Goal: Transaction & Acquisition: Purchase product/service

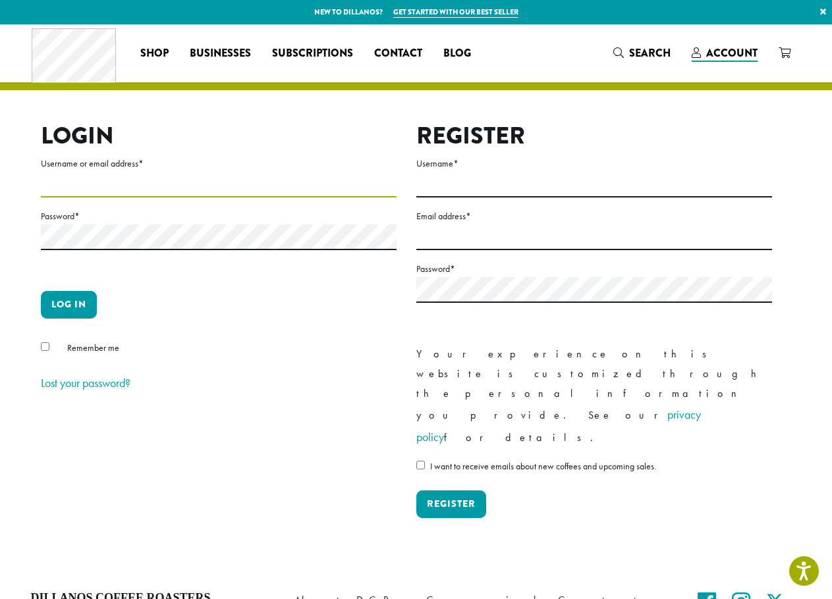
type input "**********"
click at [67, 305] on button "Log in" at bounding box center [69, 305] width 56 height 28
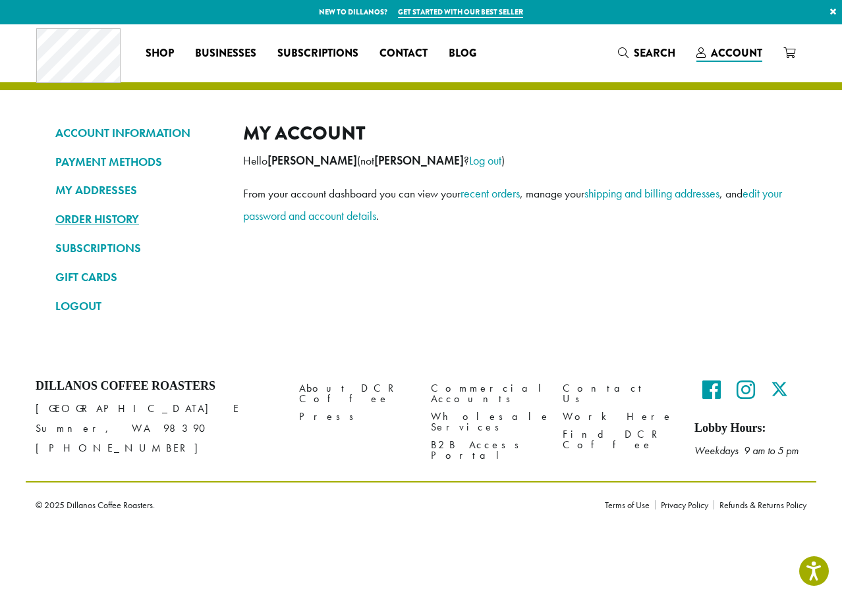
click at [101, 221] on link "ORDER HISTORY" at bounding box center [139, 219] width 168 height 22
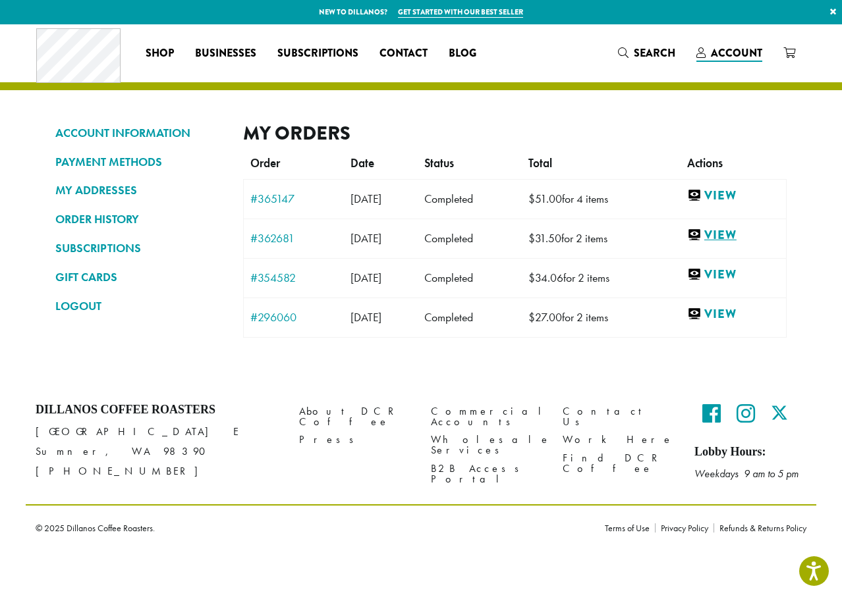
click at [734, 234] on link "View" at bounding box center [733, 235] width 92 height 16
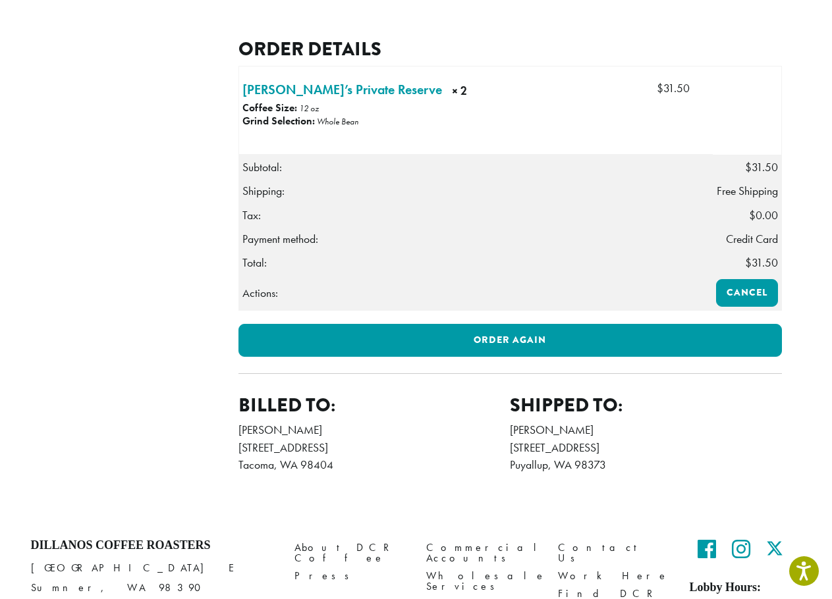
scroll to position [328, 0]
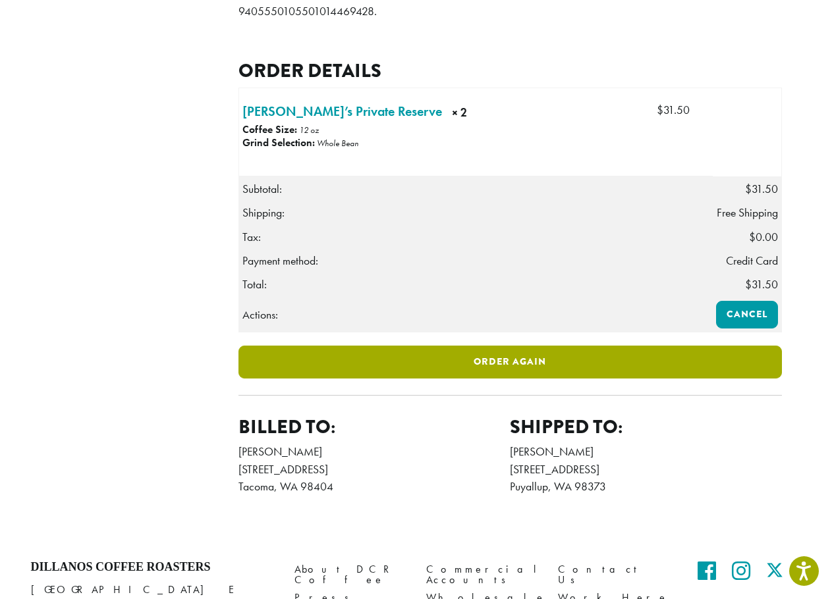
click at [471, 379] on link "Order again" at bounding box center [509, 362] width 543 height 33
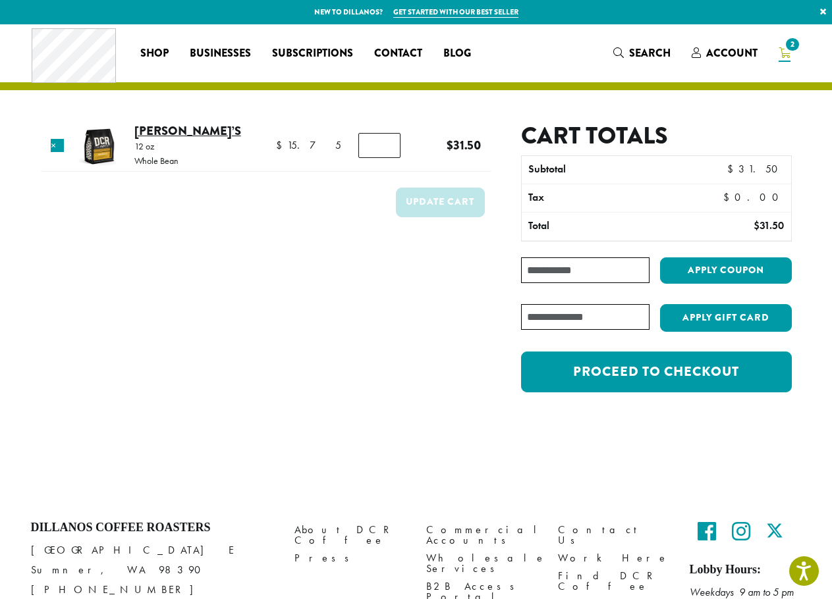
click at [165, 136] on link "Hannah’s" at bounding box center [187, 131] width 107 height 18
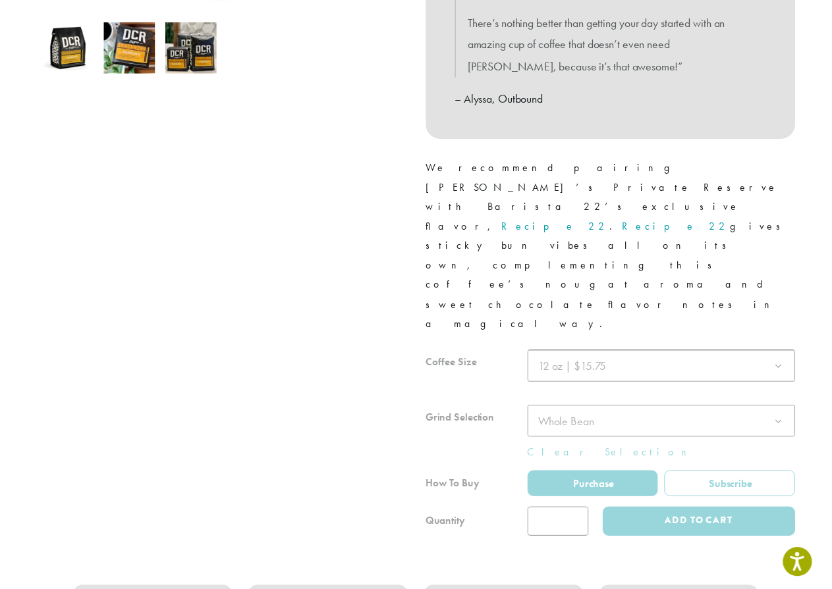
scroll to position [461, 0]
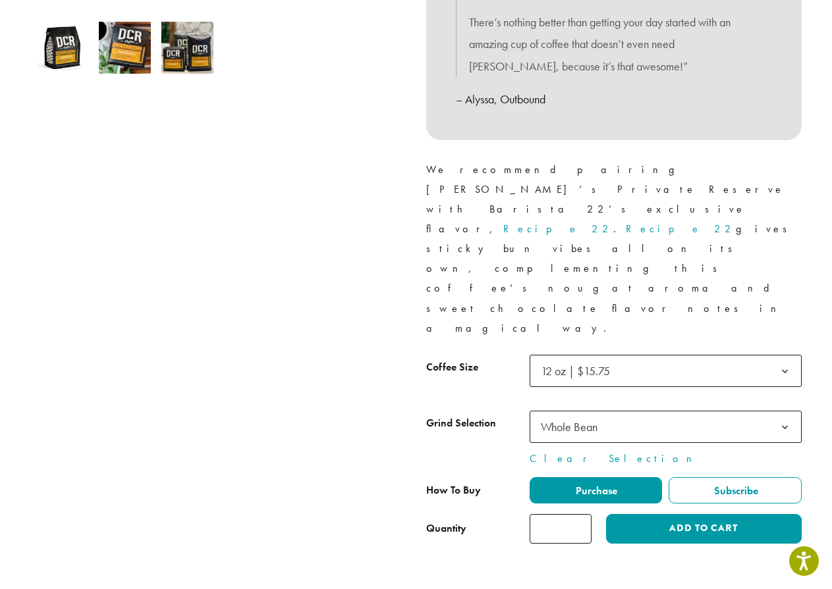
click at [669, 355] on span "12 oz | $15.75" at bounding box center [666, 371] width 272 height 32
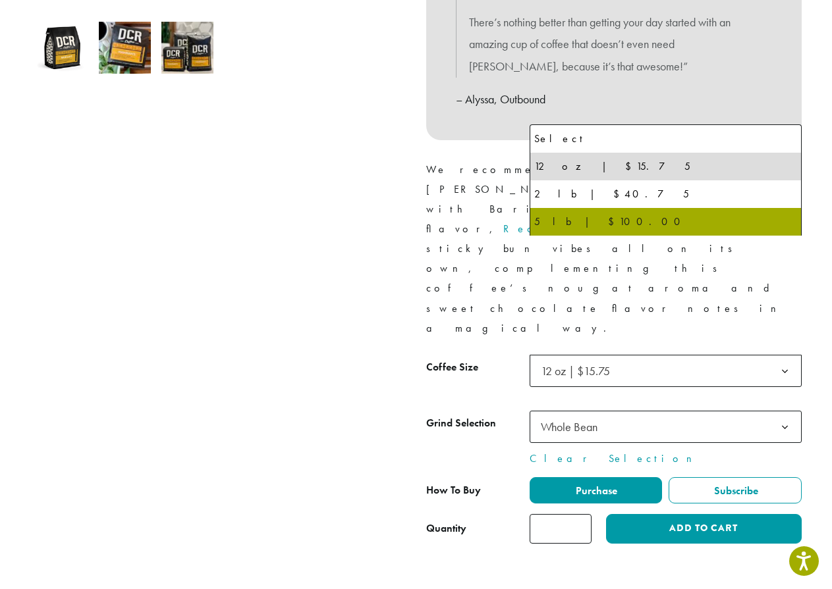
click at [270, 335] on div at bounding box center [218, 115] width 395 height 857
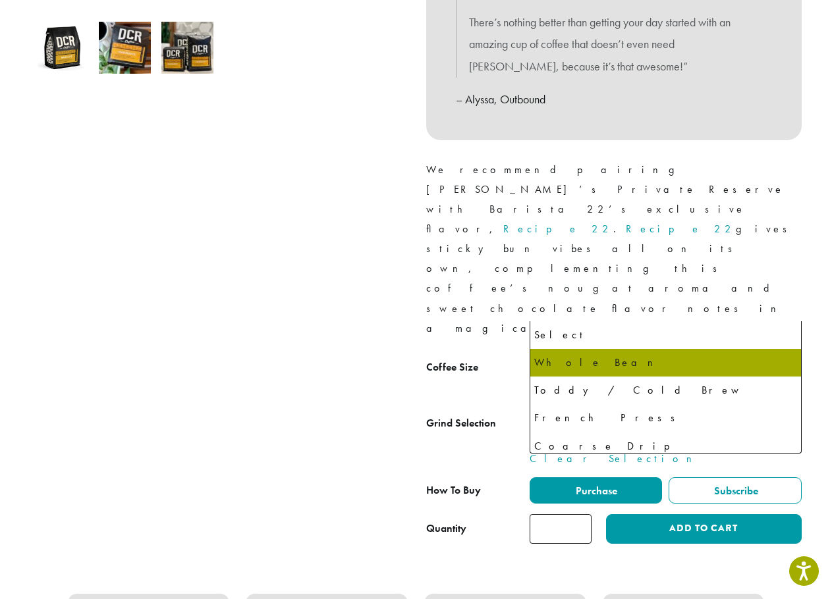
click at [635, 411] on span "Whole Bean" at bounding box center [666, 427] width 272 height 32
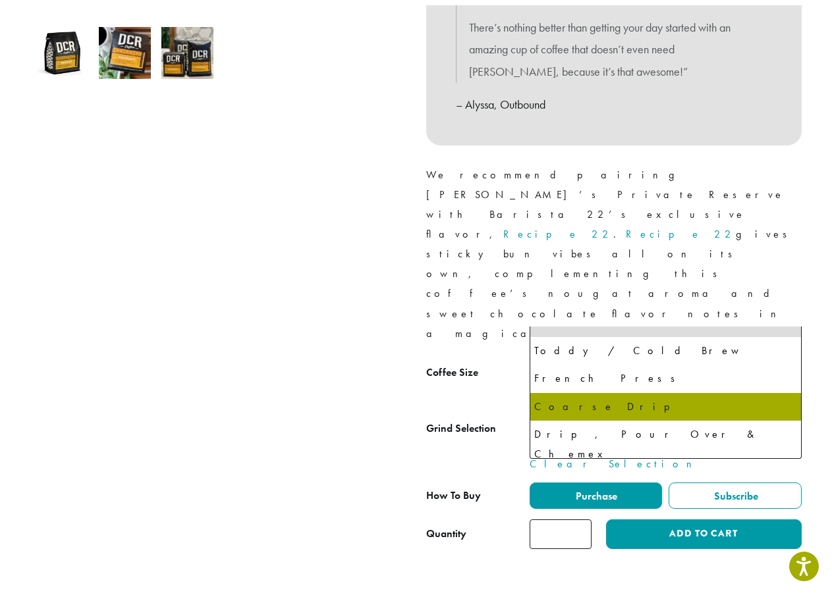
scroll to position [0, 0]
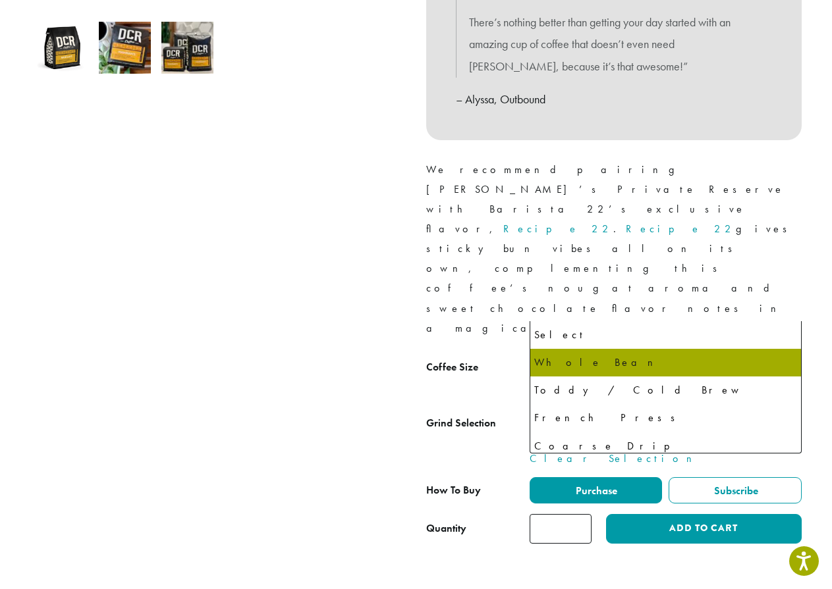
click at [210, 294] on div at bounding box center [218, 115] width 395 height 857
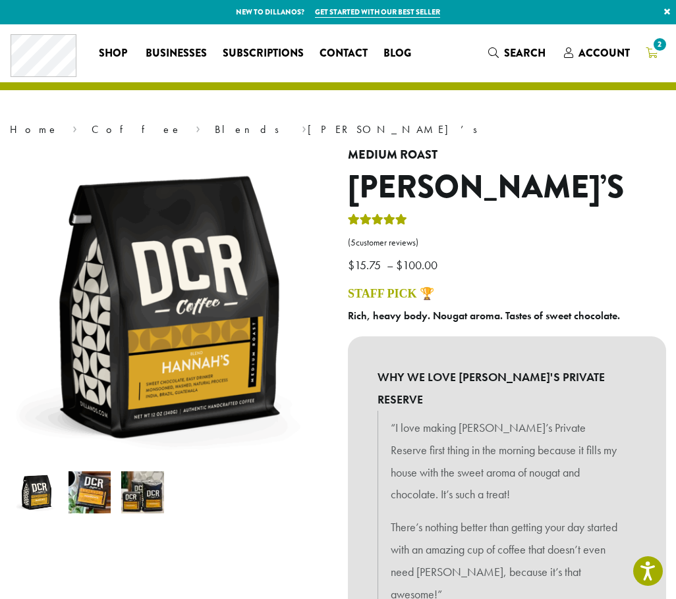
click at [658, 53] on span "2" at bounding box center [660, 45] width 18 height 18
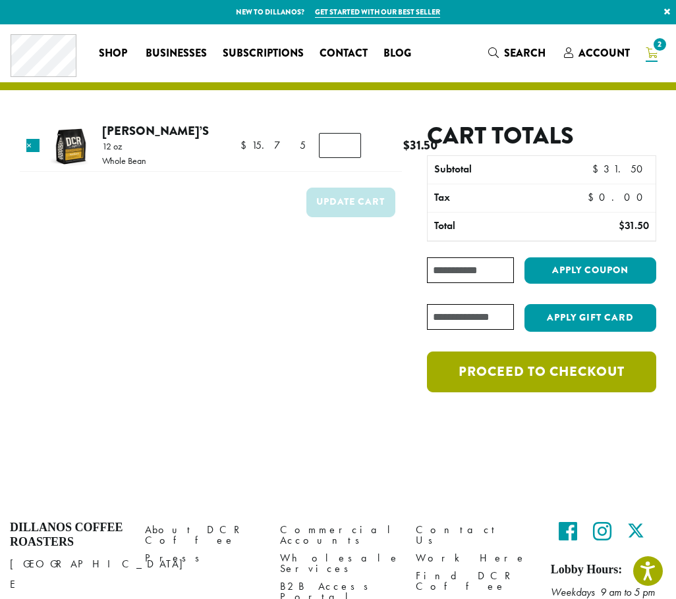
click at [593, 383] on link "Proceed to checkout" at bounding box center [541, 372] width 229 height 41
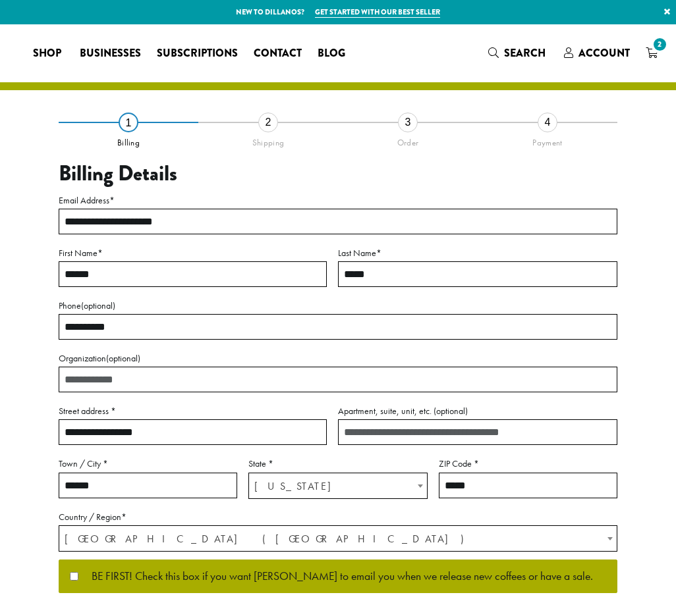
select select "**"
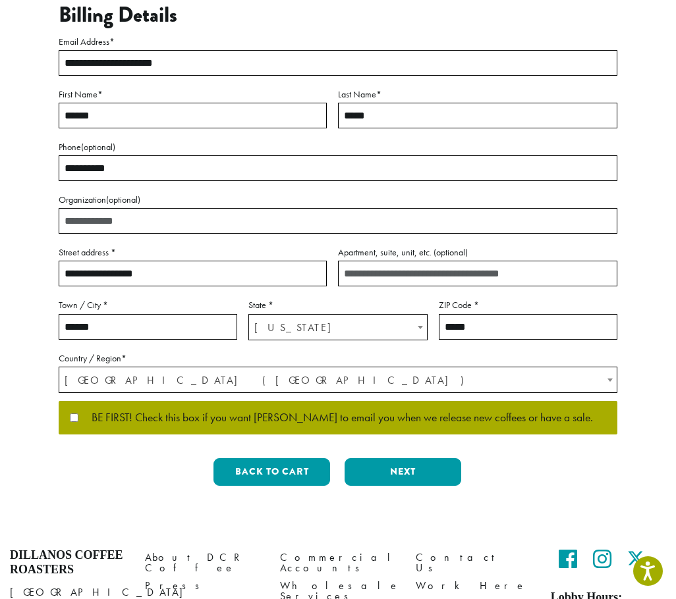
scroll to position [132, 0]
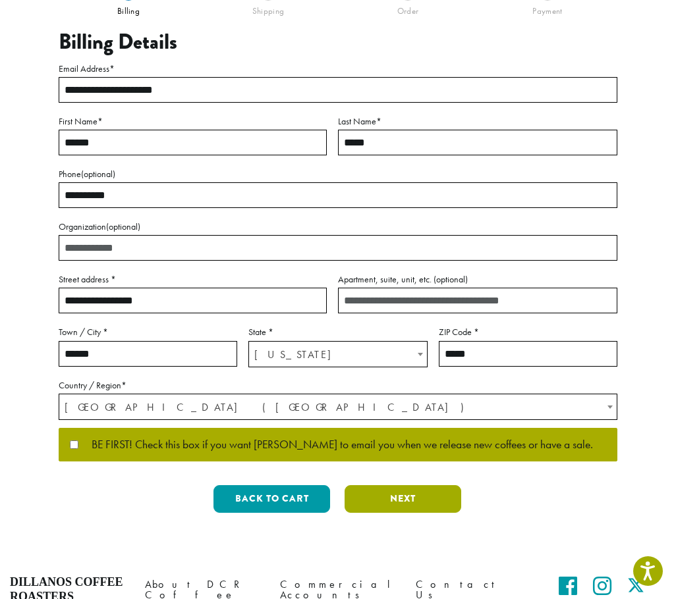
click at [396, 495] on button "Next" at bounding box center [402, 499] width 117 height 28
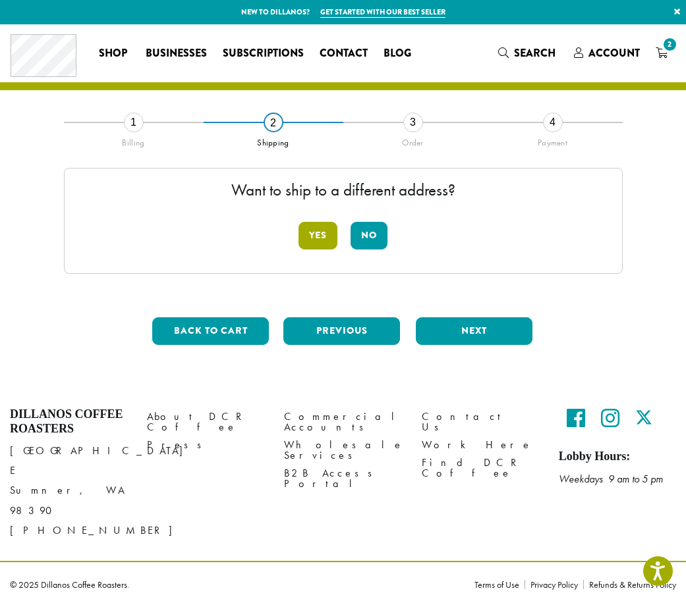
click at [319, 238] on button "Yes" at bounding box center [317, 236] width 39 height 28
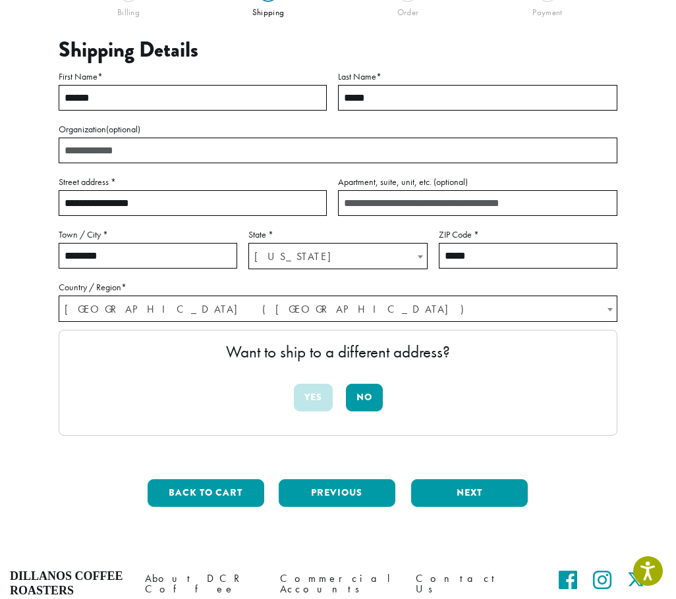
scroll to position [132, 0]
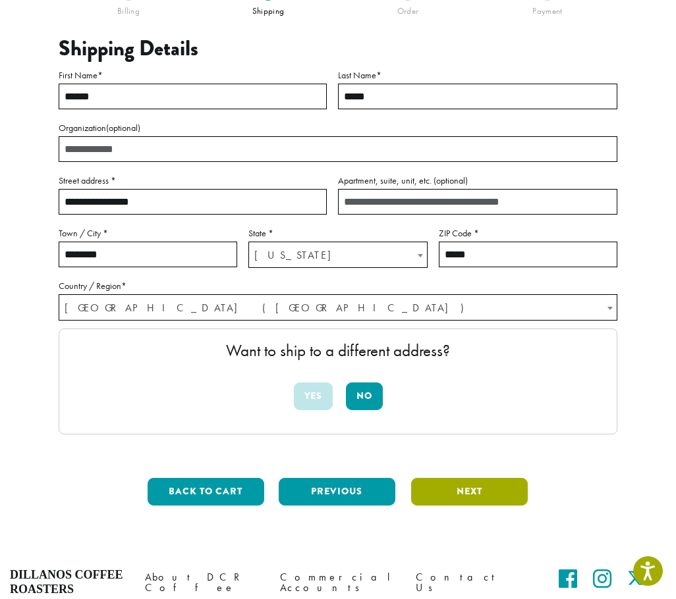
click at [488, 482] on button "Next" at bounding box center [469, 492] width 117 height 28
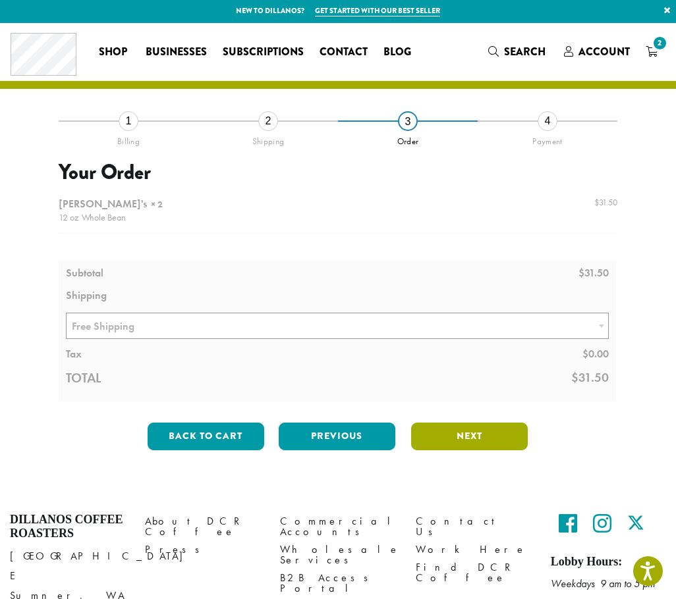
scroll to position [0, 0]
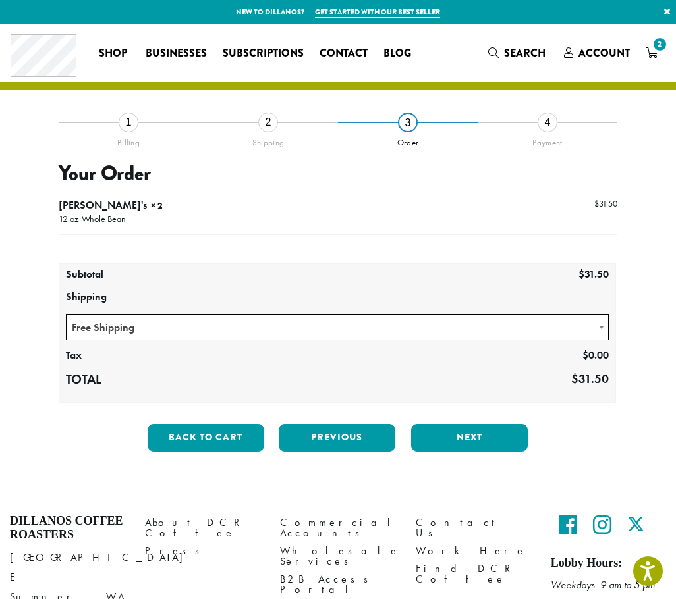
click at [391, 333] on span "Free Shipping" at bounding box center [337, 328] width 541 height 26
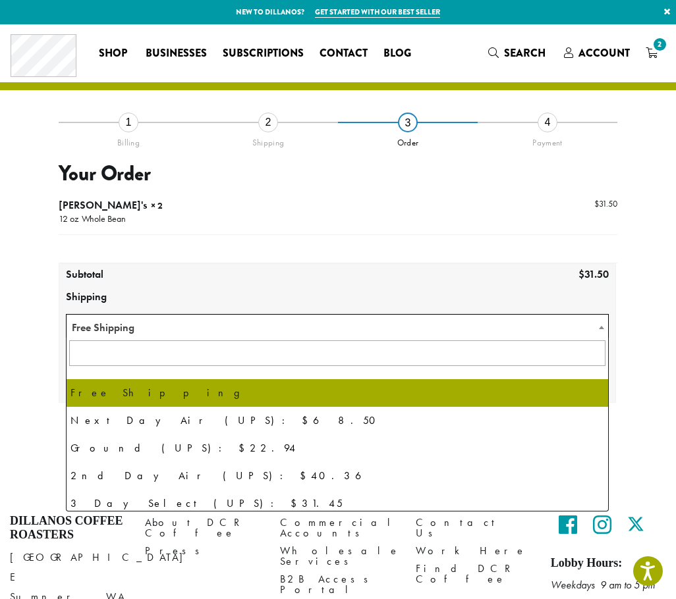
click at [391, 333] on span "Free Shipping" at bounding box center [337, 328] width 541 height 26
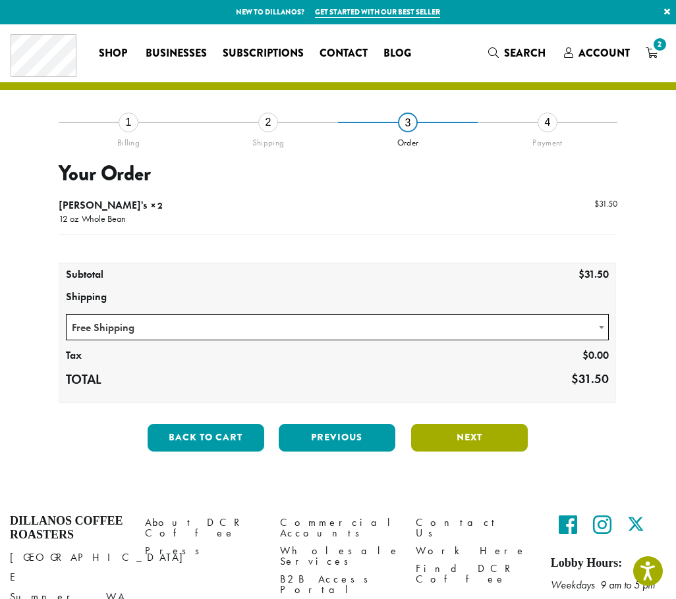
click at [503, 446] on button "Next" at bounding box center [469, 438] width 117 height 28
